Goal: Task Accomplishment & Management: Manage account settings

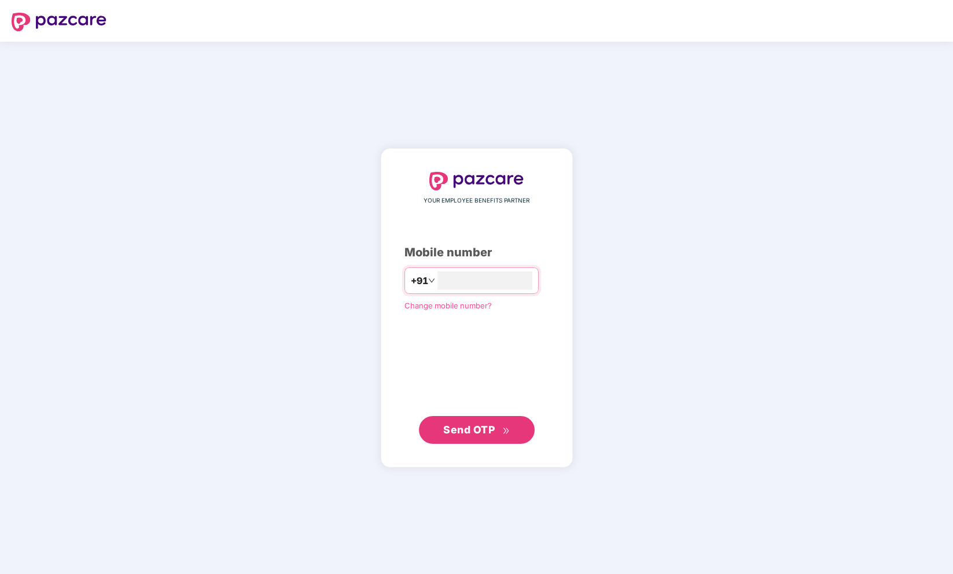
type input "**********"
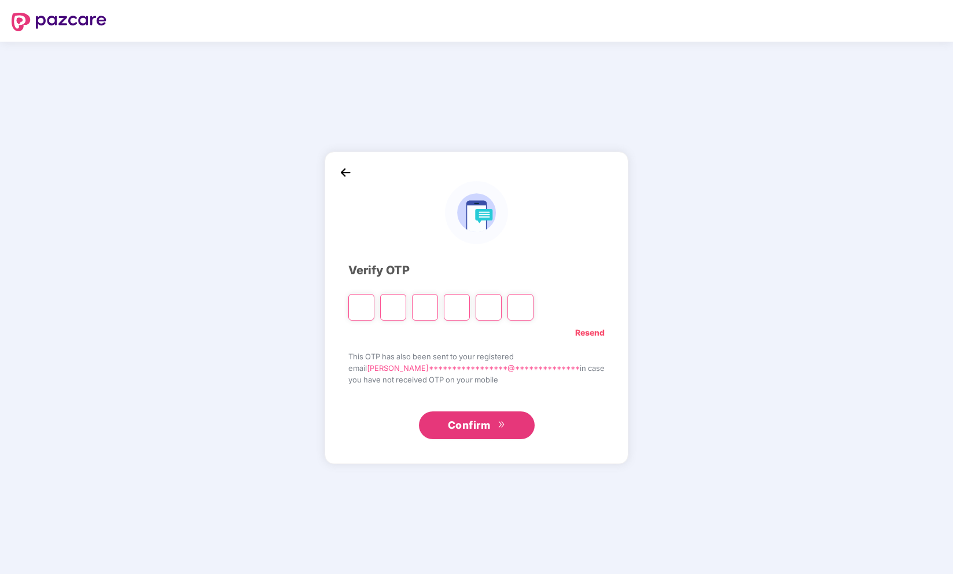
type input "*"
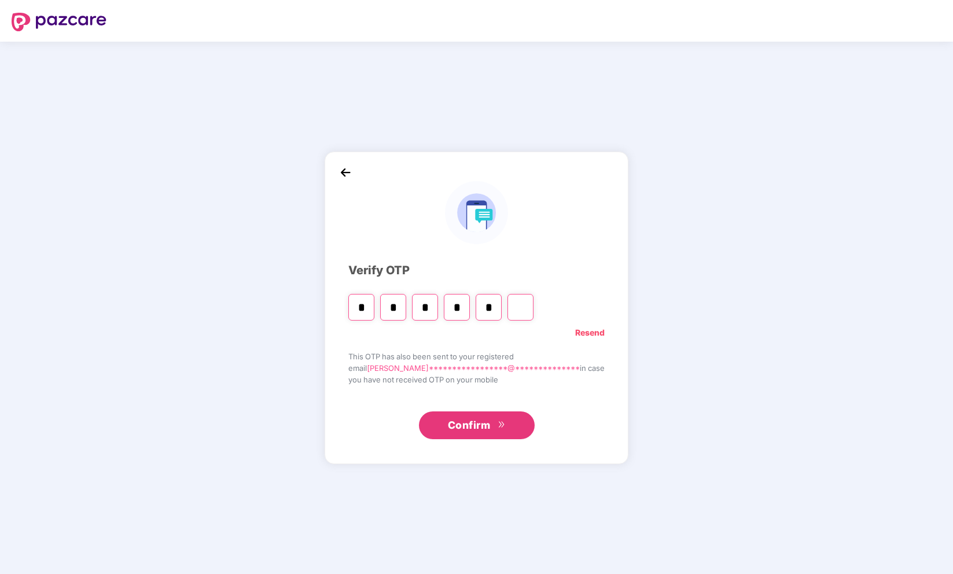
type input "*"
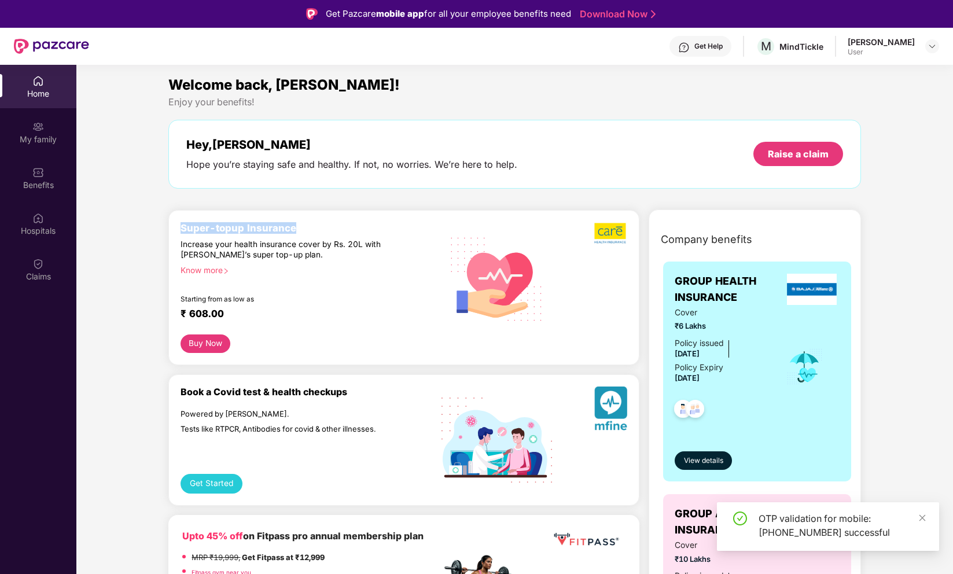
drag, startPoint x: 182, startPoint y: 230, endPoint x: 372, endPoint y: 230, distance: 189.9
click at [372, 230] on div "Super-topup Insurance" at bounding box center [311, 228] width 260 height 12
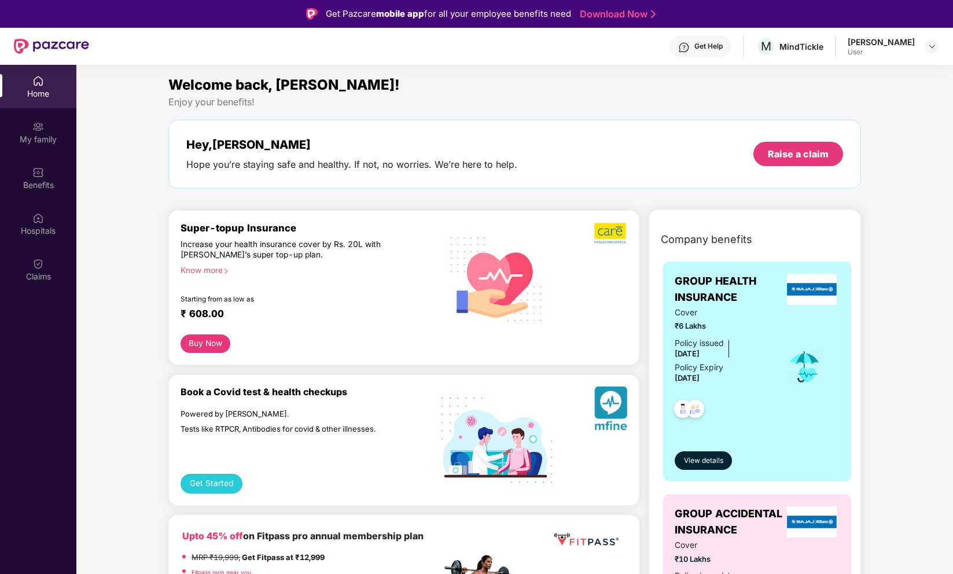
click at [900, 41] on div "[PERSON_NAME]" at bounding box center [881, 41] width 67 height 11
click at [917, 35] on div "Get Help M MindTickle [PERSON_NAME] User" at bounding box center [514, 46] width 850 height 37
click at [933, 48] on img at bounding box center [932, 46] width 9 height 9
click at [666, 80] on div "Welcome back, [PERSON_NAME]!" at bounding box center [514, 85] width 692 height 22
drag, startPoint x: 164, startPoint y: 104, endPoint x: 342, endPoint y: 104, distance: 177.1
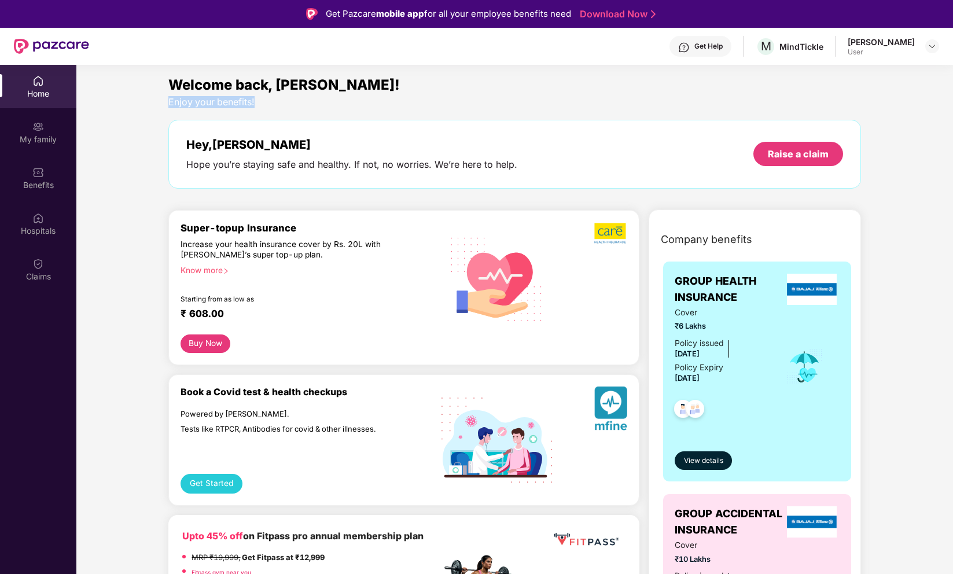
click at [342, 104] on div "Welcome back, [PERSON_NAME]! Enjoy your benefits! Hey, [PERSON_NAME] Hope you’r…" at bounding box center [515, 137] width 702 height 126
drag, startPoint x: 158, startPoint y: 80, endPoint x: 465, endPoint y: 85, distance: 307.4
click at [891, 43] on div "[PERSON_NAME]" at bounding box center [881, 41] width 67 height 11
click at [933, 47] on img at bounding box center [932, 46] width 9 height 9
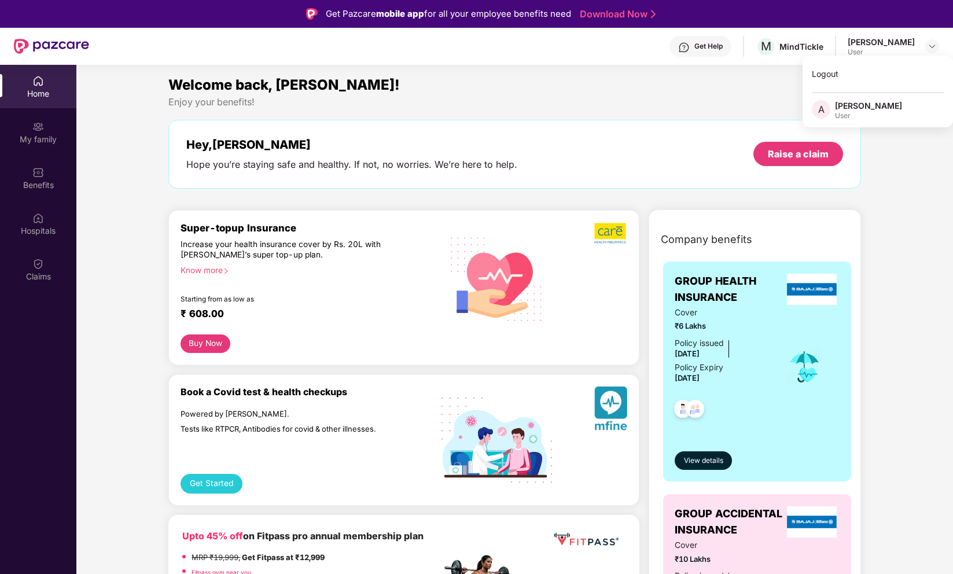
click at [861, 113] on div "User" at bounding box center [868, 115] width 67 height 9
click at [938, 53] on div at bounding box center [933, 46] width 14 height 14
click at [938, 49] on div at bounding box center [933, 46] width 14 height 14
click at [850, 78] on div "Logout" at bounding box center [878, 74] width 150 height 23
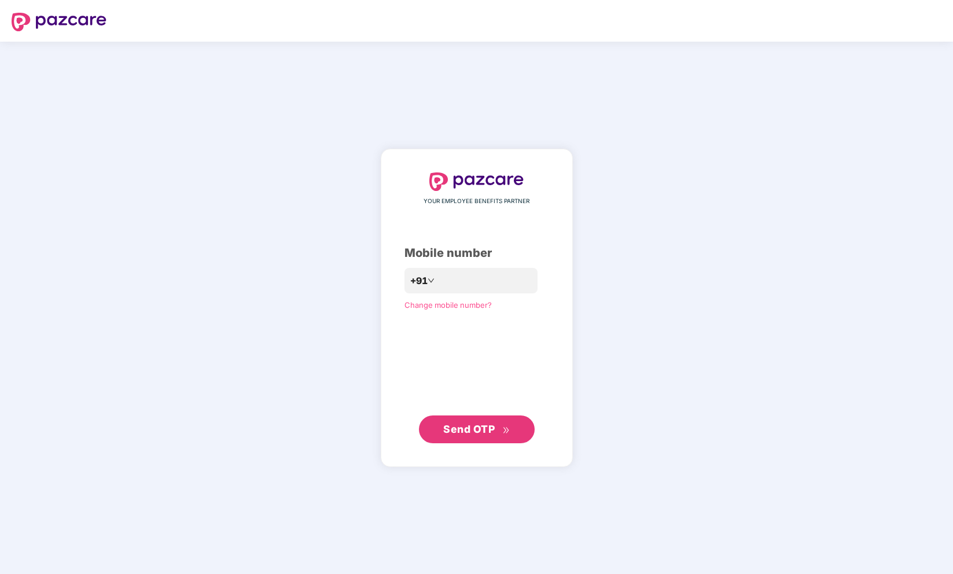
click at [681, 186] on div "YOUR EMPLOYEE BENEFITS PARTNER Mobile number +91 Change mobile number? Send OTP" at bounding box center [476, 308] width 953 height 533
